Goal: Task Accomplishment & Management: Manage account settings

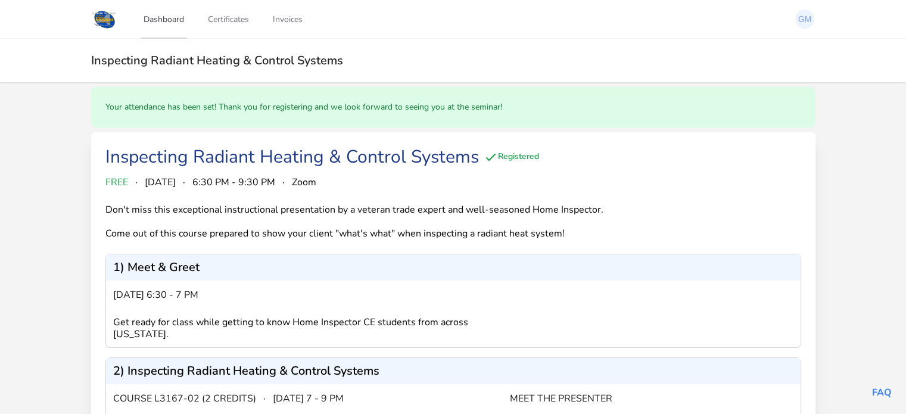
click at [167, 23] on link "Dashboard" at bounding box center [163, 18] width 45 height 39
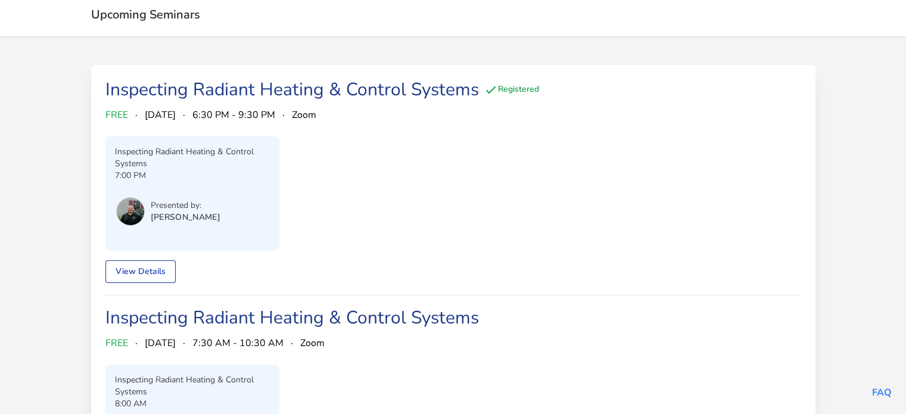
scroll to position [5, 0]
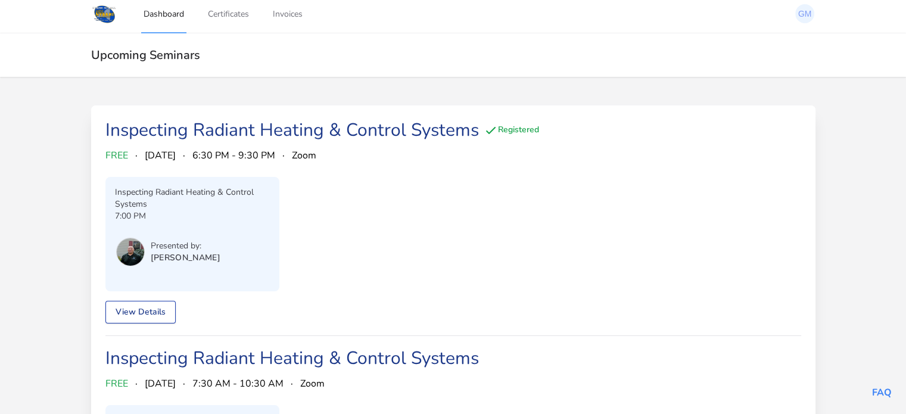
click at [140, 310] on link "View Details" at bounding box center [140, 312] width 70 height 23
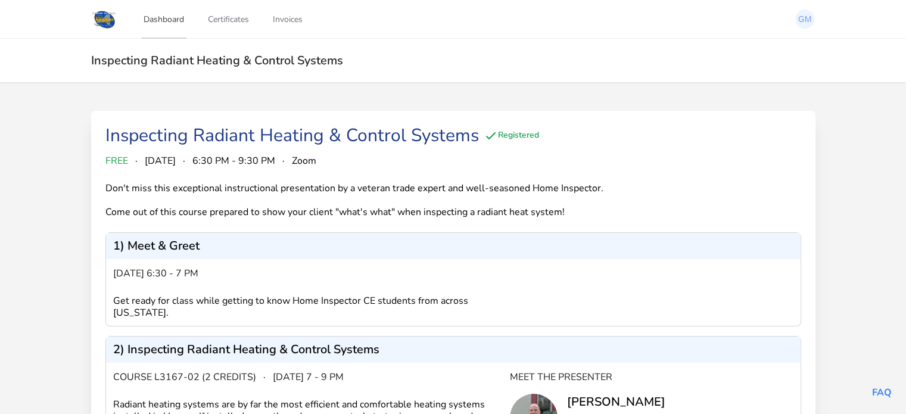
click at [169, 22] on link "Dashboard" at bounding box center [163, 18] width 45 height 39
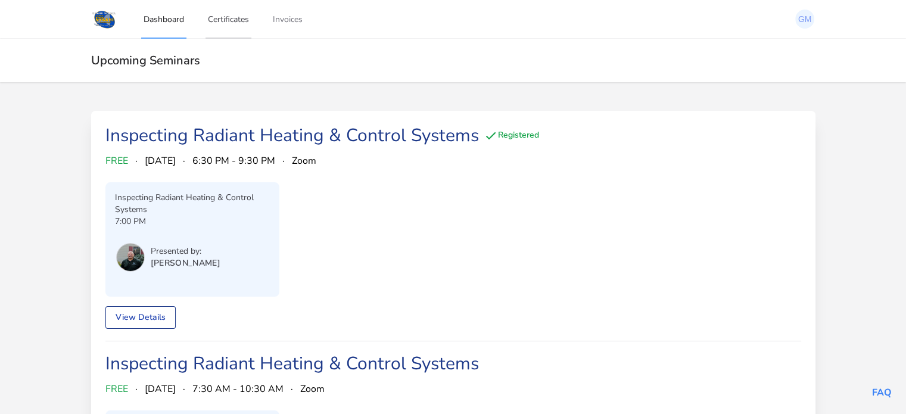
click at [225, 19] on link "Certificates" at bounding box center [229, 18] width 46 height 39
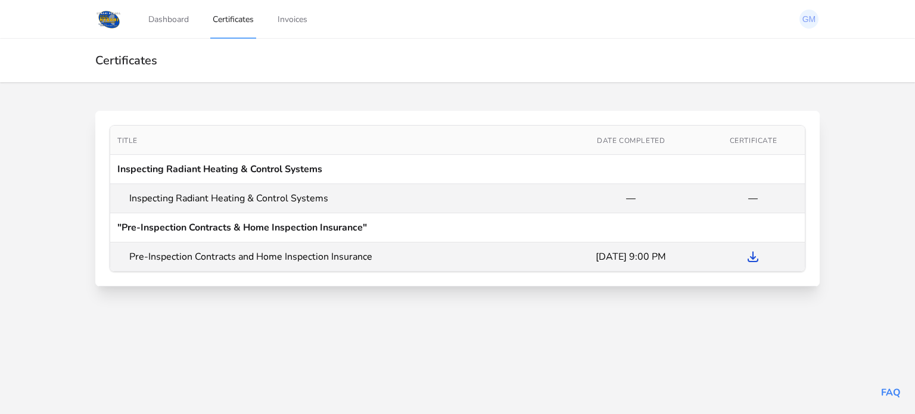
click at [755, 259] on icon "Download Certificate" at bounding box center [753, 257] width 14 height 14
click at [178, 18] on link "Dashboard" at bounding box center [168, 18] width 45 height 39
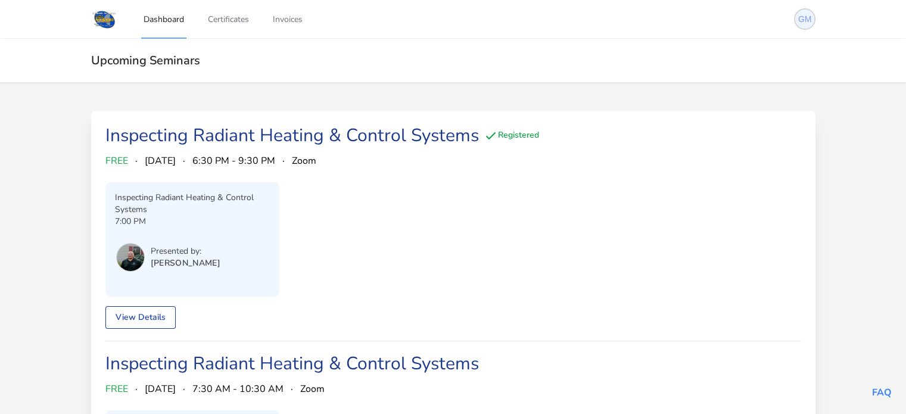
click at [799, 21] on img at bounding box center [804, 19] width 19 height 19
click at [743, 85] on link "License" at bounding box center [758, 87] width 114 height 21
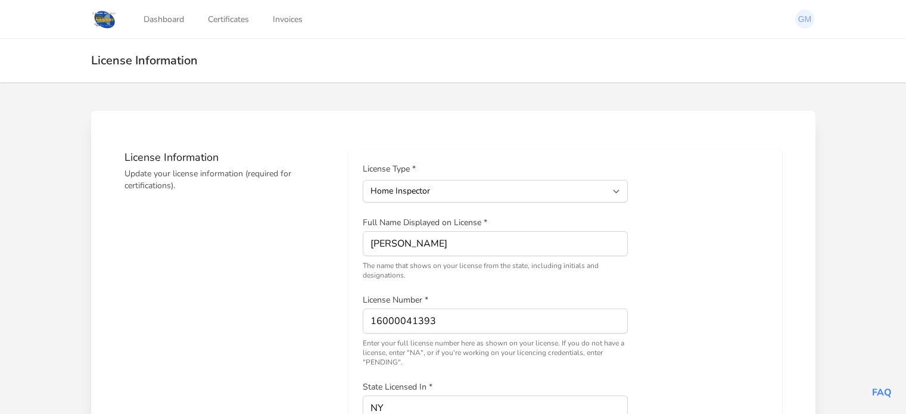
select select "1"
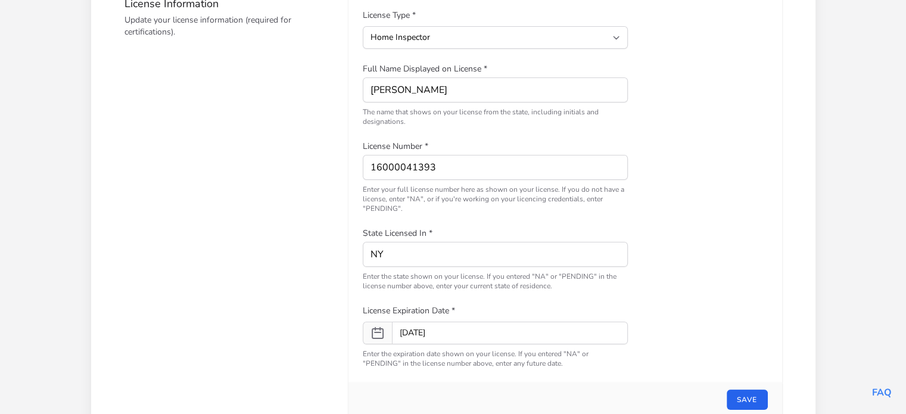
scroll to position [222, 0]
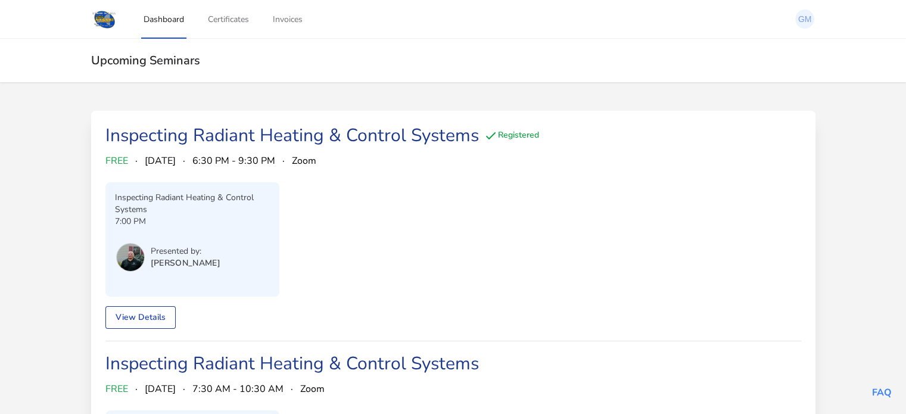
click at [160, 16] on link "Dashboard" at bounding box center [163, 18] width 45 height 39
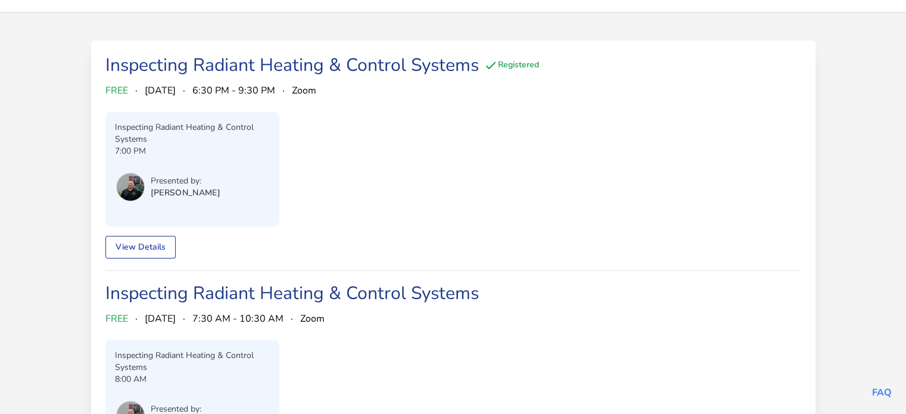
scroll to position [5, 0]
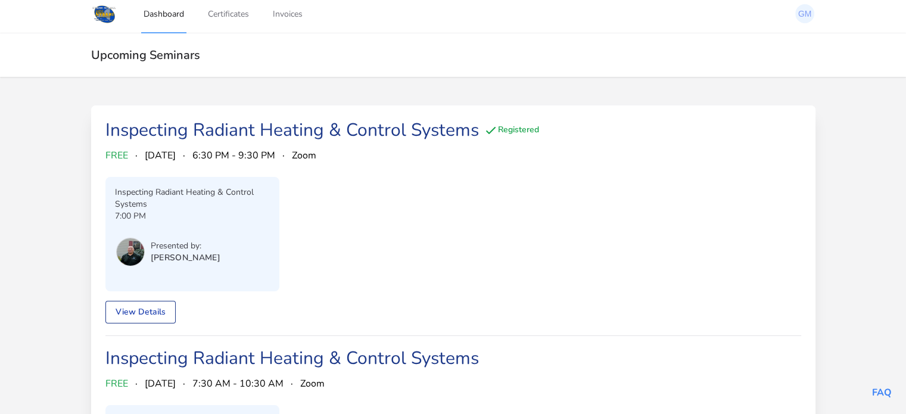
click at [228, 231] on div "Inspecting Radiant Heating & Control Systems 7:00 PM Presented by: [PERSON_NAME]" at bounding box center [192, 233] width 155 height 95
